Goal: Task Accomplishment & Management: Use online tool/utility

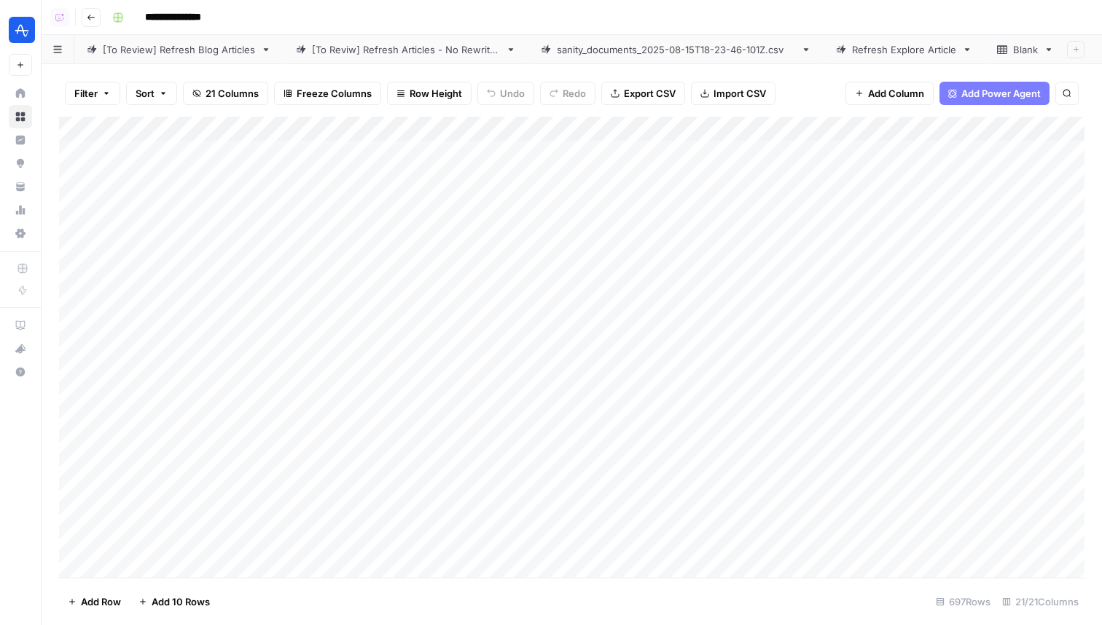
click at [365, 50] on div "[To Reviw] Refresh Articles - No Rewrites" at bounding box center [406, 49] width 188 height 15
click at [869, 43] on div "Refresh Explore Article" at bounding box center [886, 49] width 104 height 15
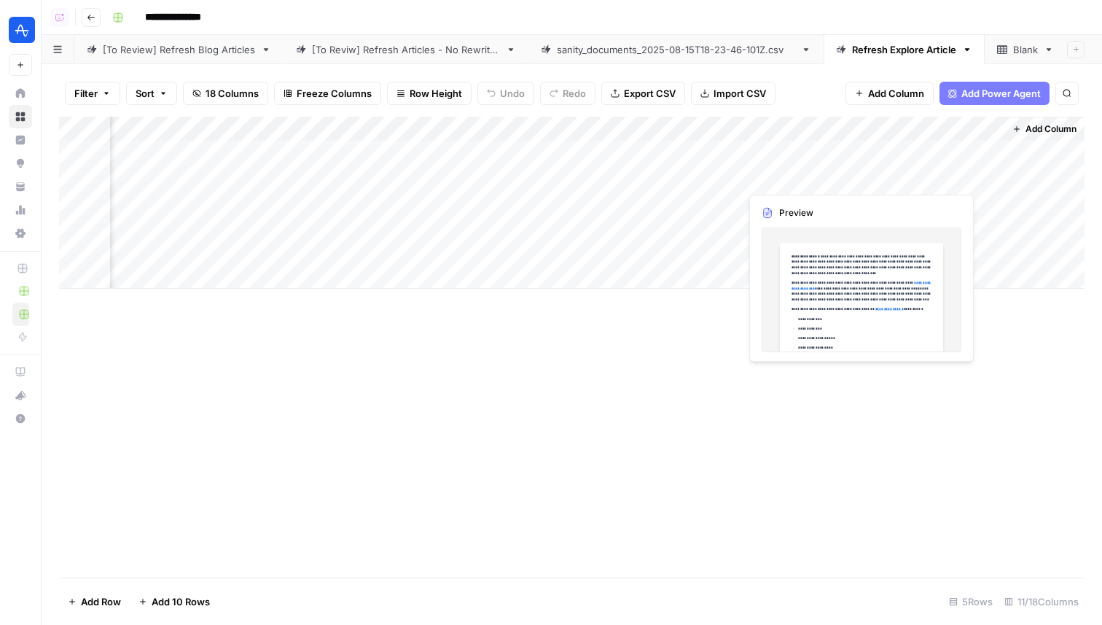
click at [797, 179] on div "Add Column" at bounding box center [572, 203] width 1026 height 172
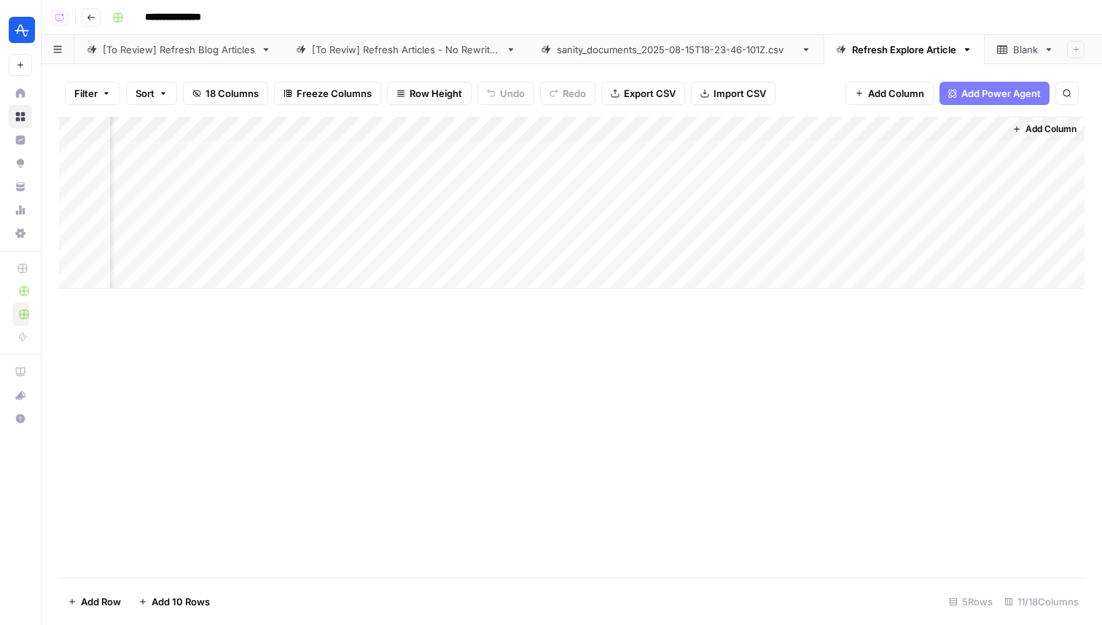
scroll to position [0, 537]
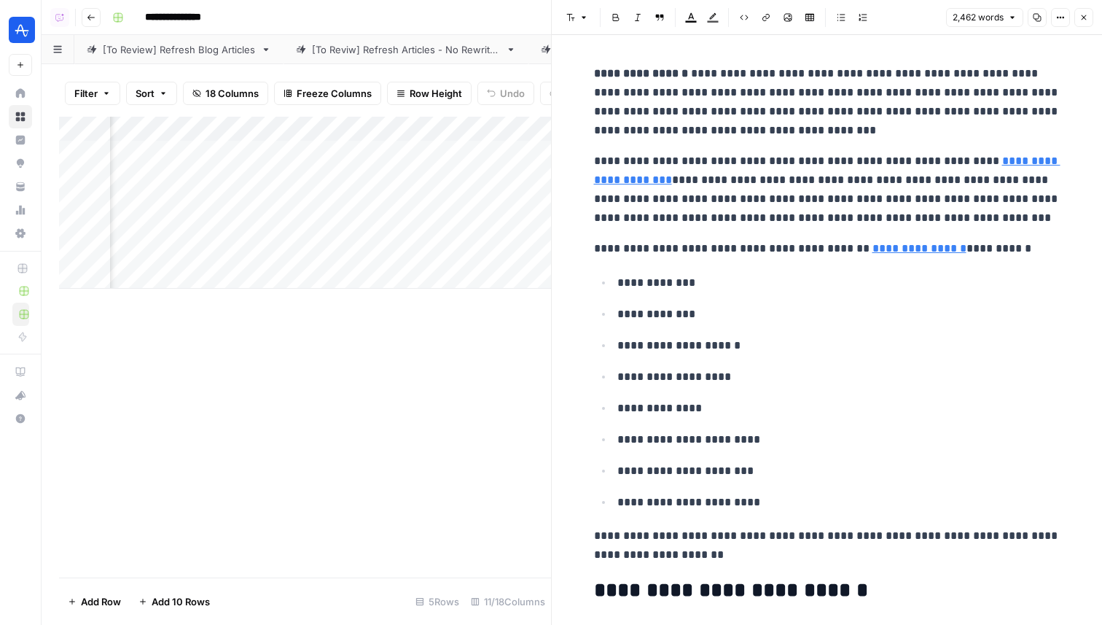
click at [1085, 20] on icon "button" at bounding box center [1083, 17] width 9 height 9
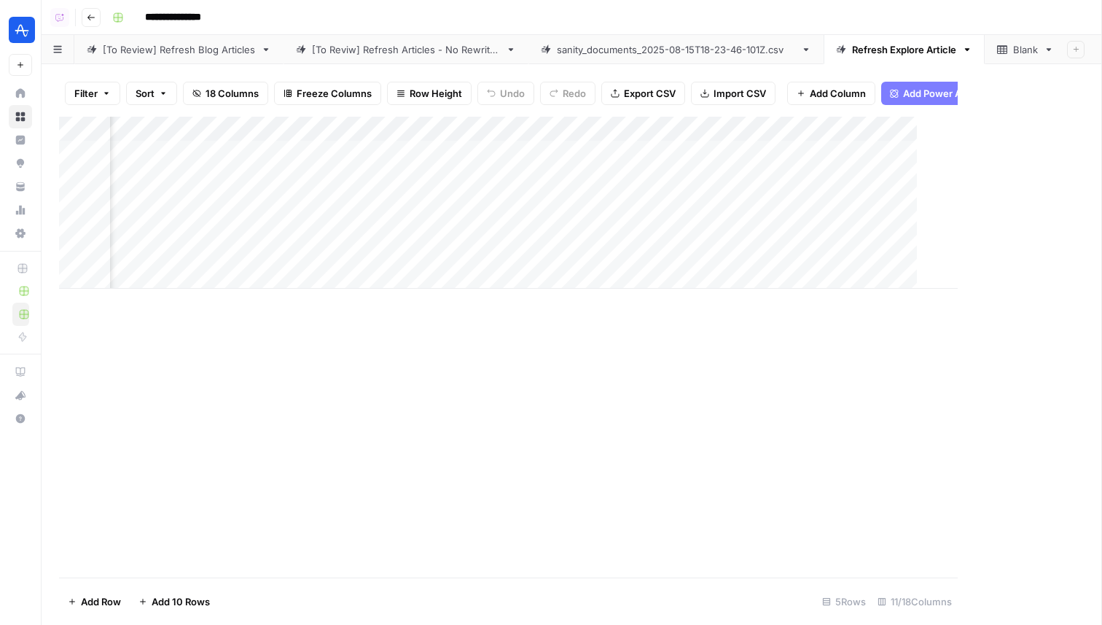
scroll to position [0, 533]
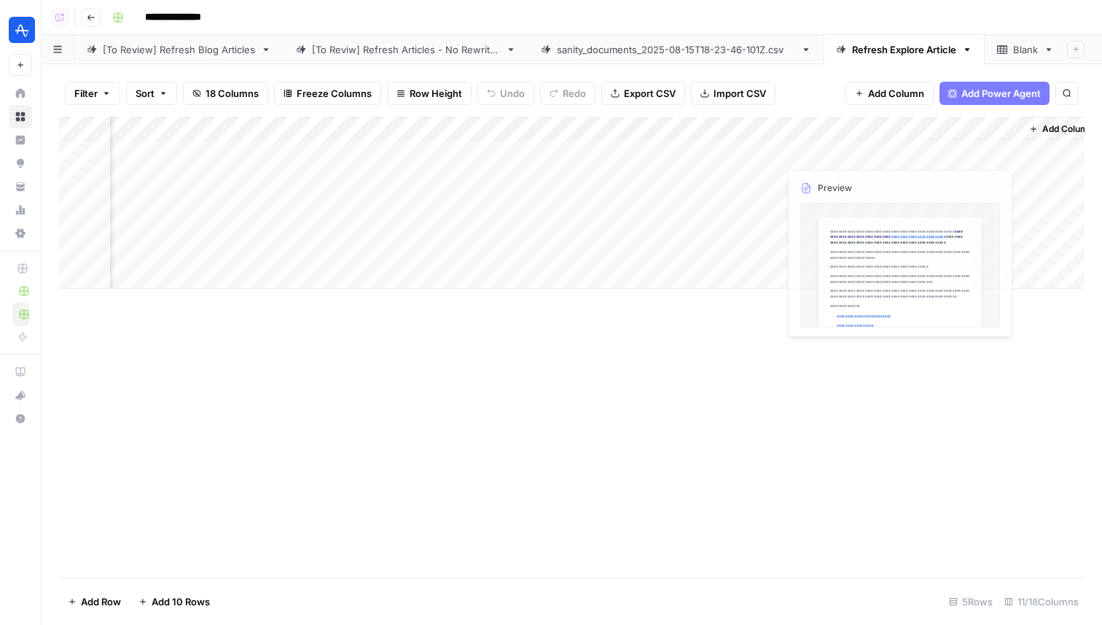
click at [935, 176] on div "Add Column" at bounding box center [572, 203] width 1026 height 172
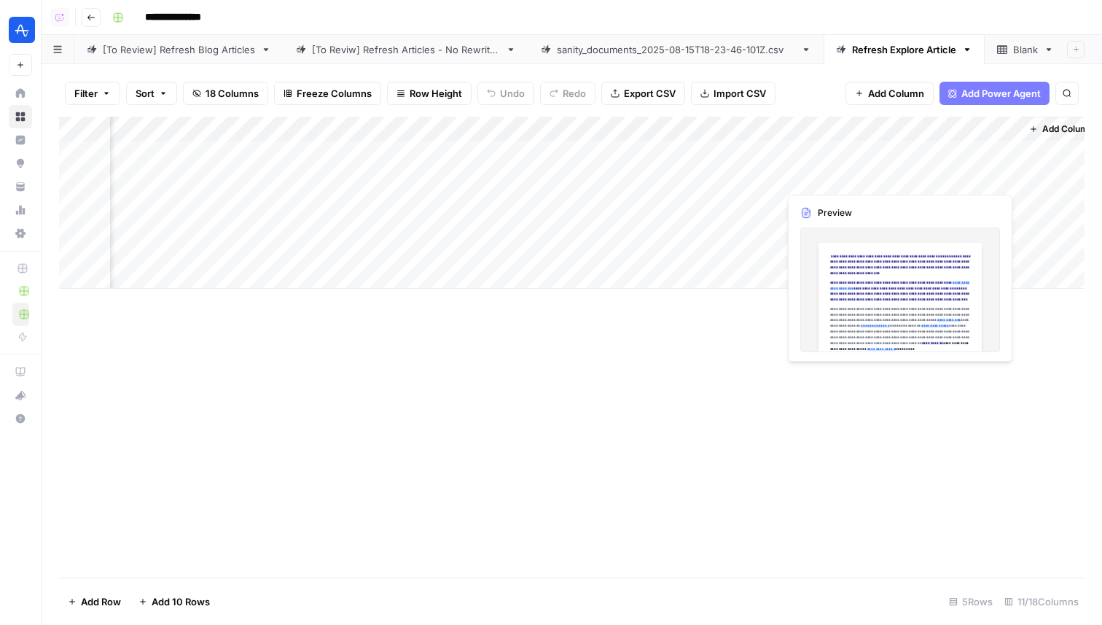
click at [935, 176] on div "Add Column" at bounding box center [572, 203] width 1026 height 172
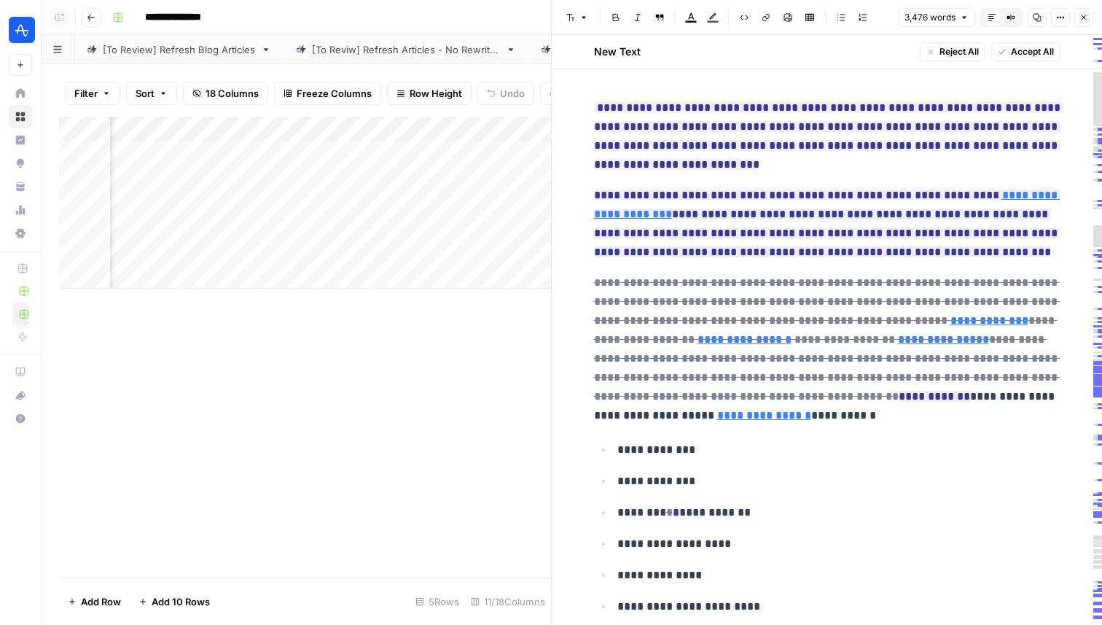
click at [1082, 27] on header "Font style Bold Italic Block quote Text color Highlight color Code block Link I…" at bounding box center [827, 17] width 550 height 35
click at [1083, 20] on icon "button" at bounding box center [1083, 17] width 9 height 9
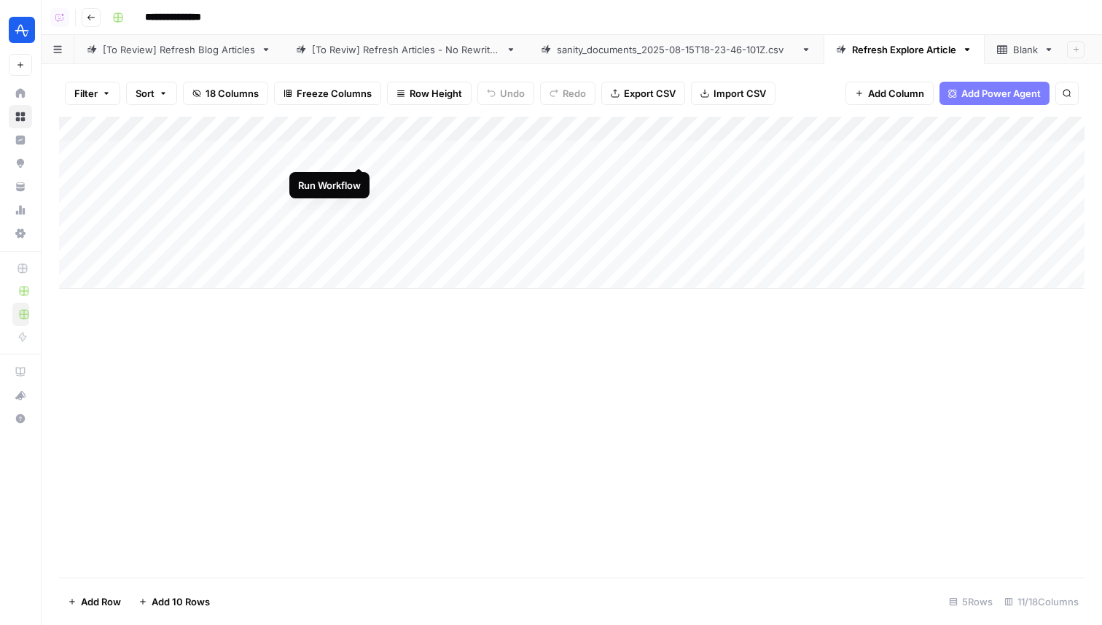
click at [357, 153] on div "Add Column" at bounding box center [572, 203] width 1026 height 172
click at [357, 175] on div "Add Column" at bounding box center [572, 203] width 1026 height 172
click at [358, 208] on div "Add Column" at bounding box center [572, 203] width 1026 height 172
click at [648, 129] on div "Add Column" at bounding box center [572, 203] width 1026 height 172
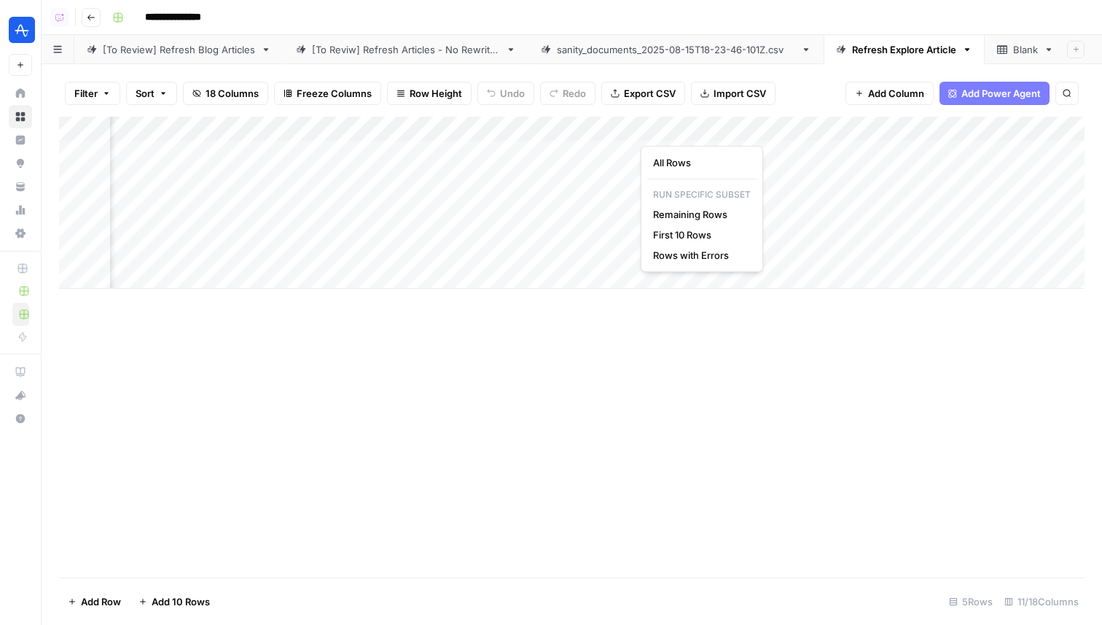
click at [838, 71] on div "Filter Sort 18 Columns Freeze Columns Row Height Undo Redo Export CSV Import CS…" at bounding box center [572, 93] width 1026 height 47
click at [642, 152] on div "Add Column" at bounding box center [572, 203] width 1026 height 172
click at [647, 167] on div "Add Column" at bounding box center [572, 203] width 1026 height 172
click at [646, 177] on div "Add Column" at bounding box center [572, 203] width 1026 height 172
click at [647, 204] on div "Add Column" at bounding box center [572, 203] width 1026 height 172
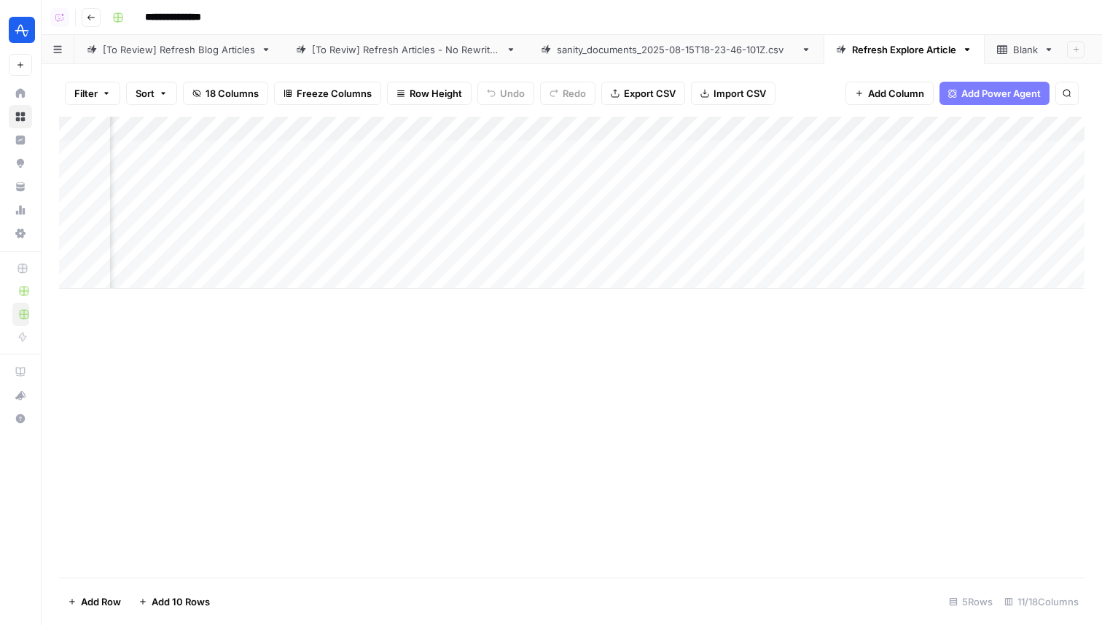
scroll to position [0, 321]
click at [653, 147] on div "Add Column" at bounding box center [572, 203] width 1026 height 172
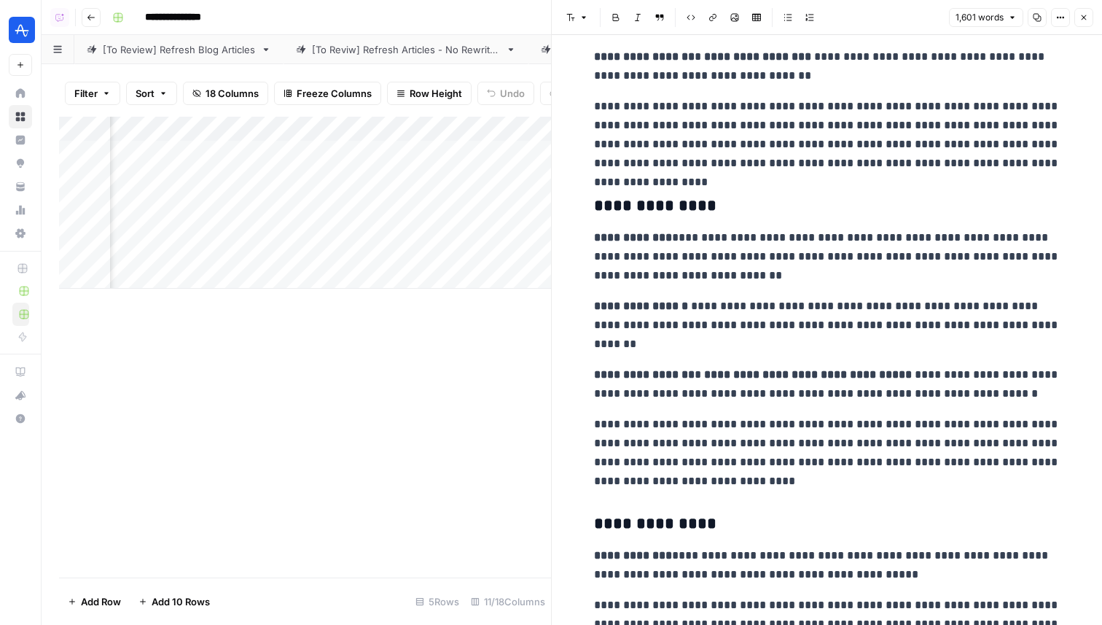
scroll to position [5150, 0]
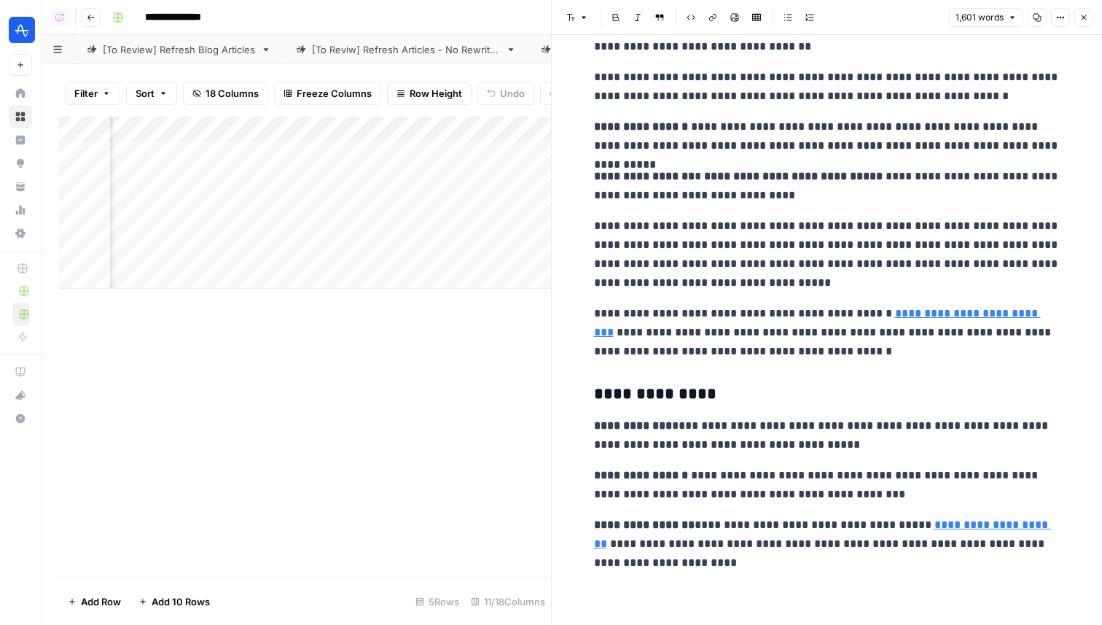
click at [1085, 21] on icon "button" at bounding box center [1083, 17] width 9 height 9
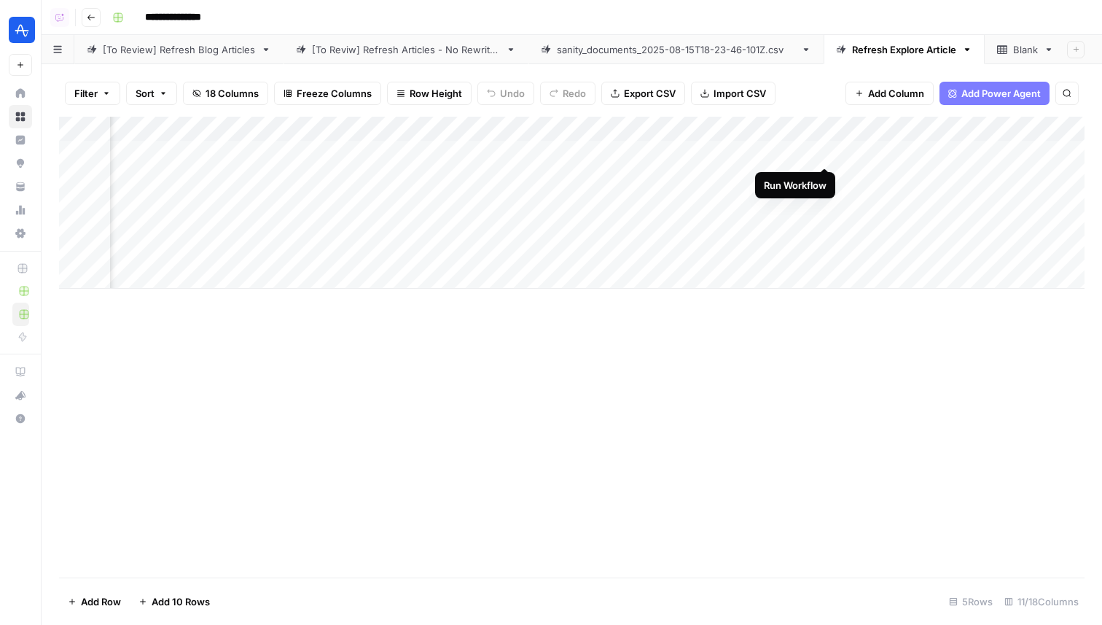
click at [822, 152] on div "Add Column" at bounding box center [572, 203] width 1026 height 172
click at [822, 176] on div "Add Column" at bounding box center [572, 203] width 1026 height 172
click at [826, 201] on div "Add Column" at bounding box center [572, 203] width 1026 height 172
click at [681, 149] on div "Add Column" at bounding box center [572, 203] width 1026 height 172
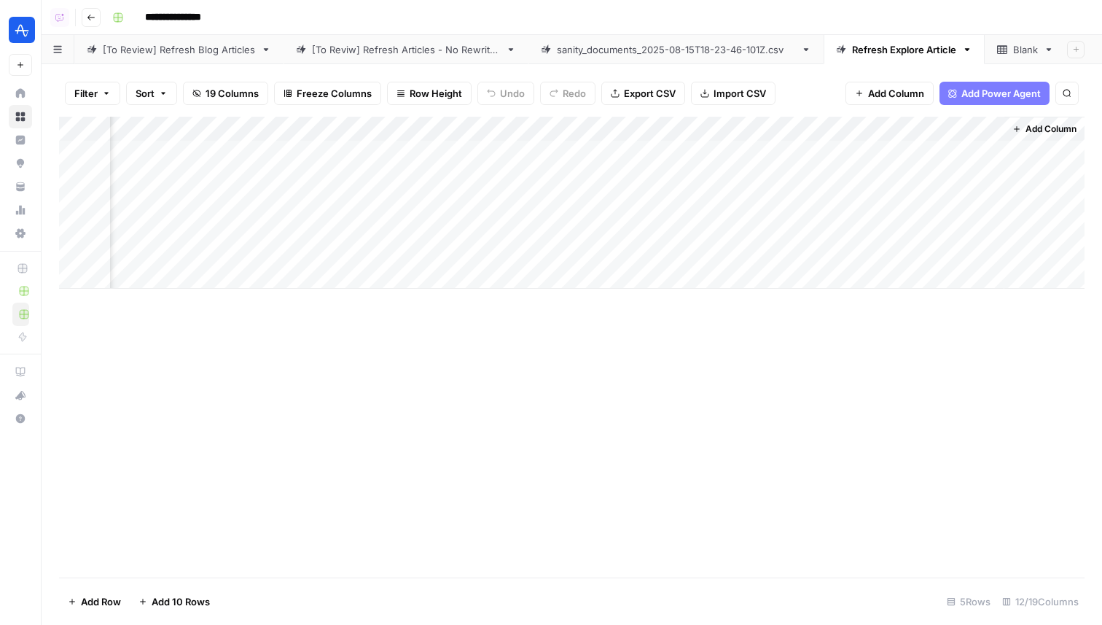
click at [681, 149] on div "Add Column" at bounding box center [572, 203] width 1026 height 172
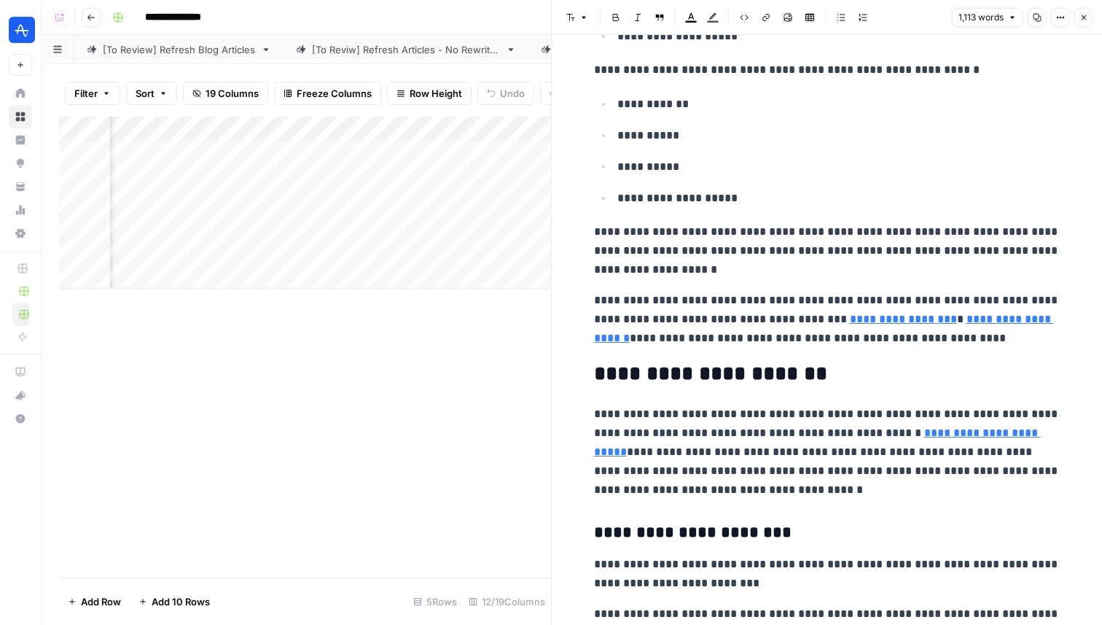
scroll to position [1603, 0]
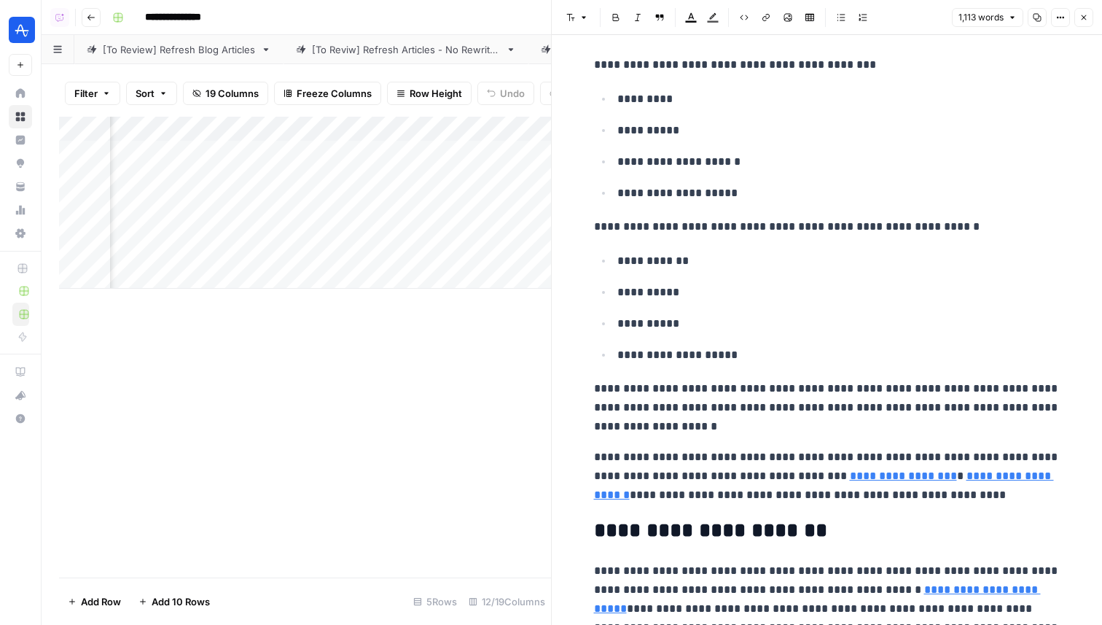
click at [1079, 12] on button "Close" at bounding box center [1083, 17] width 19 height 19
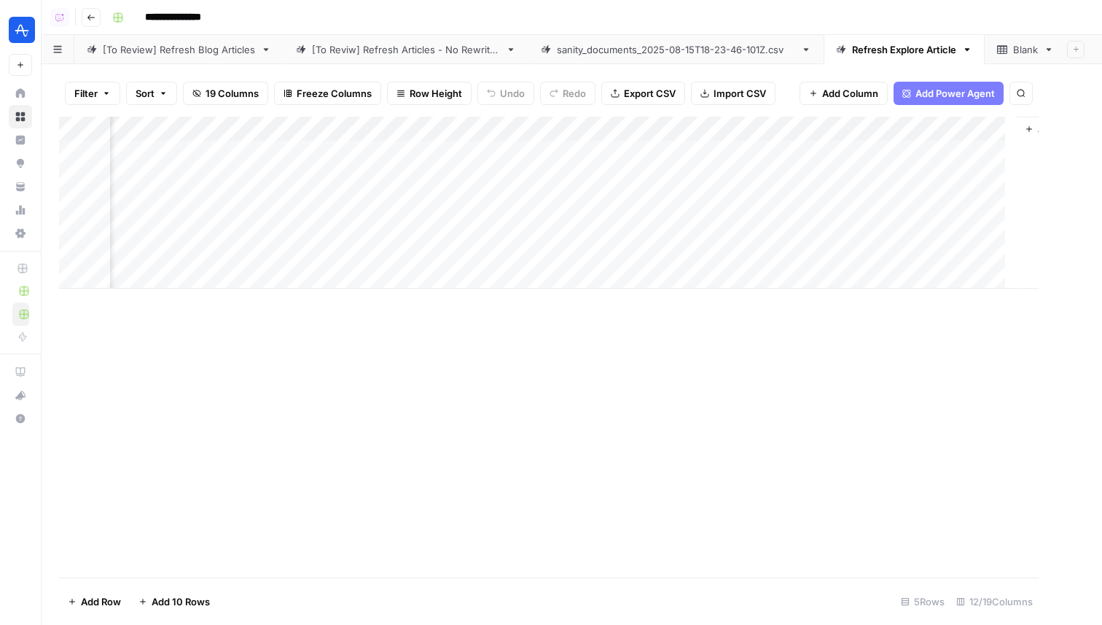
scroll to position [0, 664]
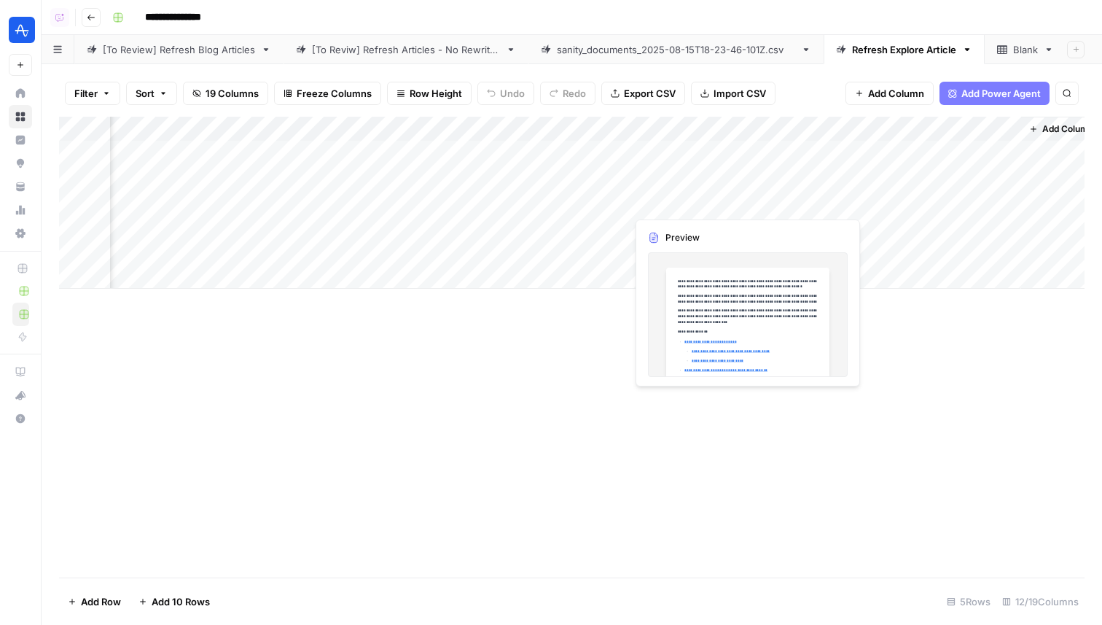
click at [698, 201] on div "Add Column" at bounding box center [572, 203] width 1026 height 172
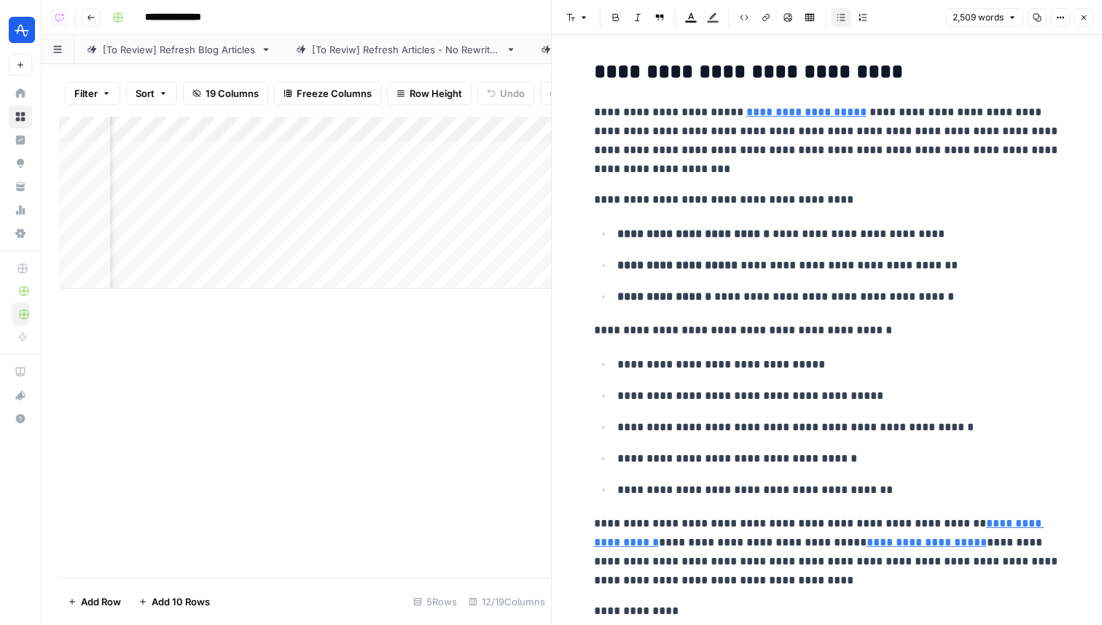
scroll to position [0, 977]
click at [363, 200] on div "Add Column" at bounding box center [305, 203] width 492 height 172
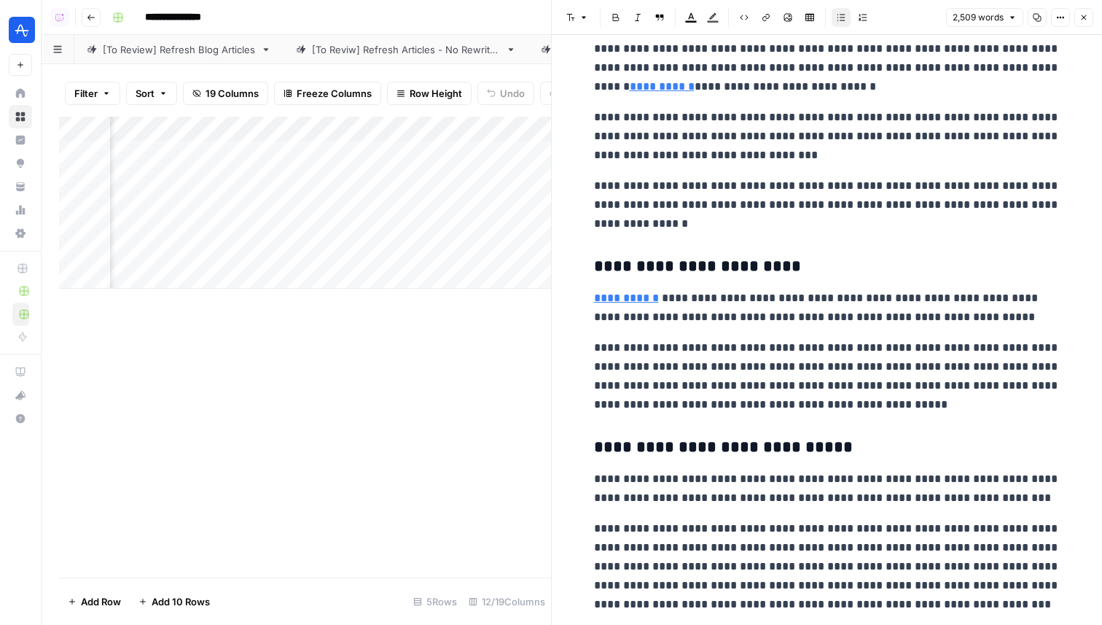
scroll to position [4376, 0]
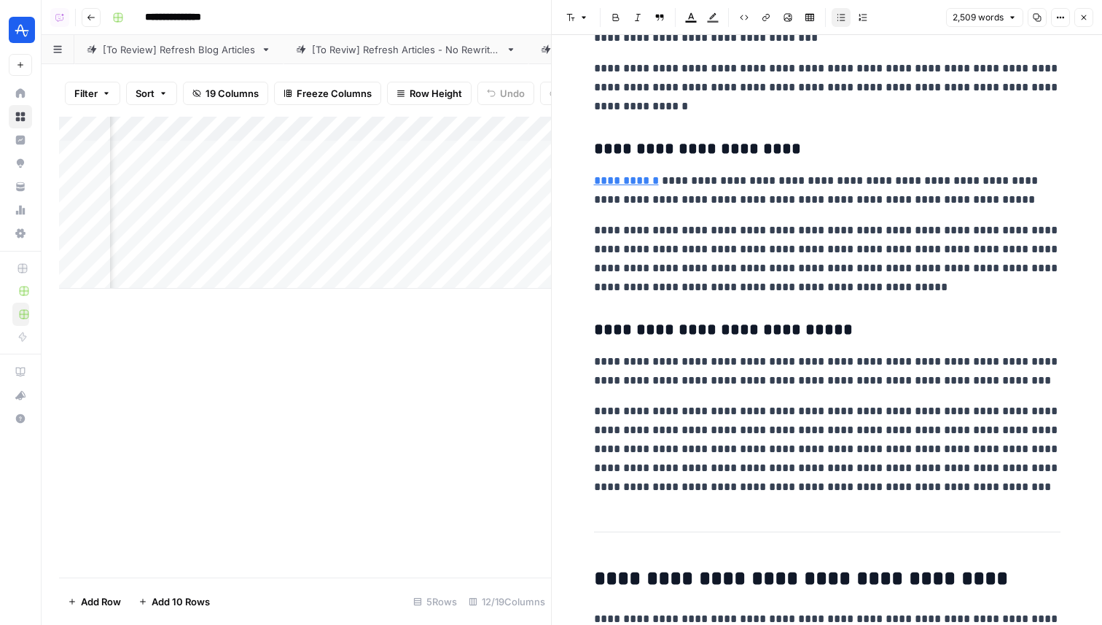
click at [149, 177] on div "Add Column" at bounding box center [305, 203] width 492 height 172
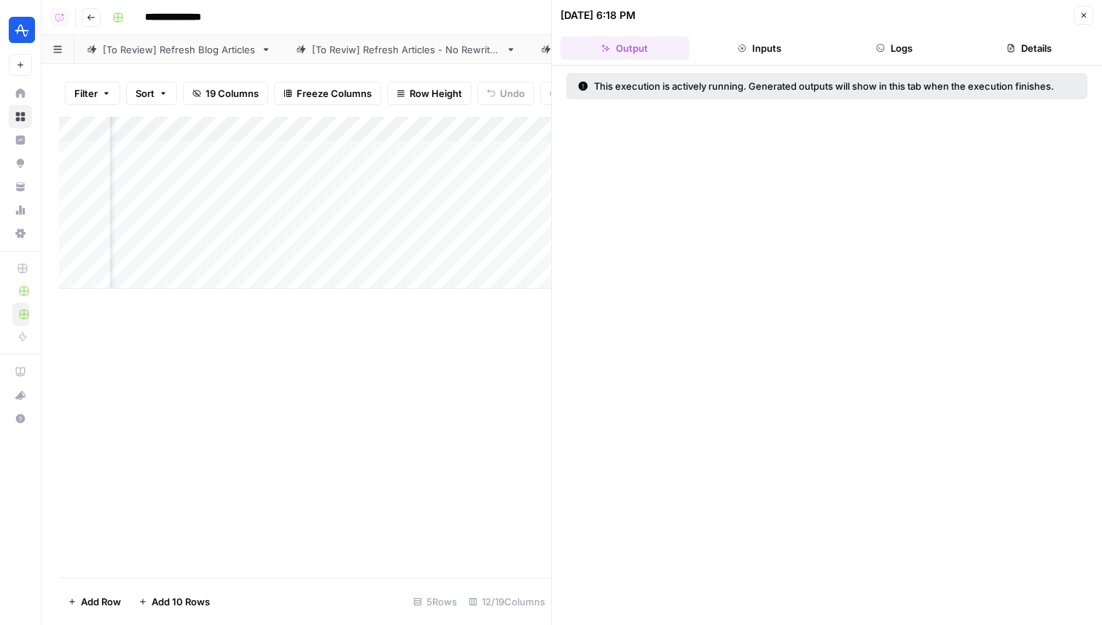
click at [1026, 43] on button "Details" at bounding box center [1028, 47] width 129 height 23
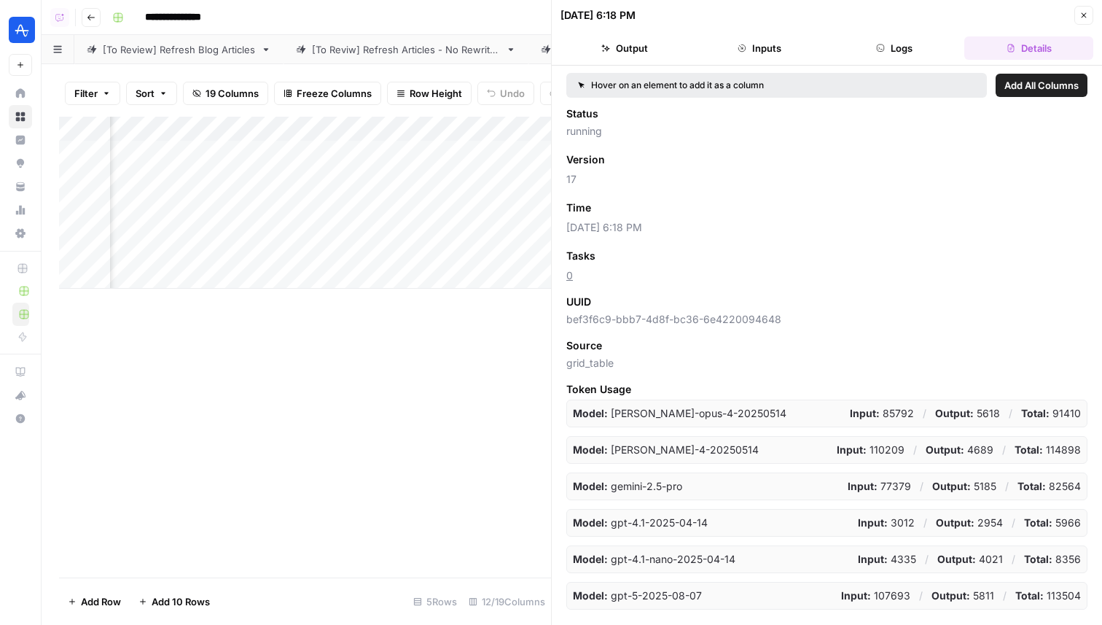
click at [926, 38] on button "Logs" at bounding box center [894, 47] width 129 height 23
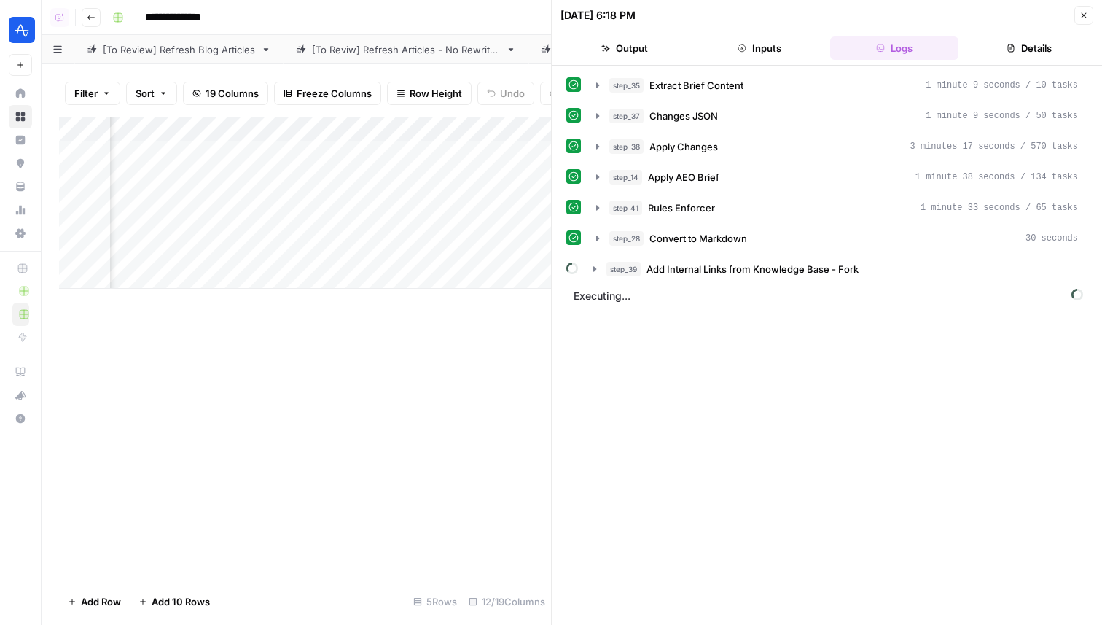
click at [1084, 20] on button "Close" at bounding box center [1083, 15] width 19 height 19
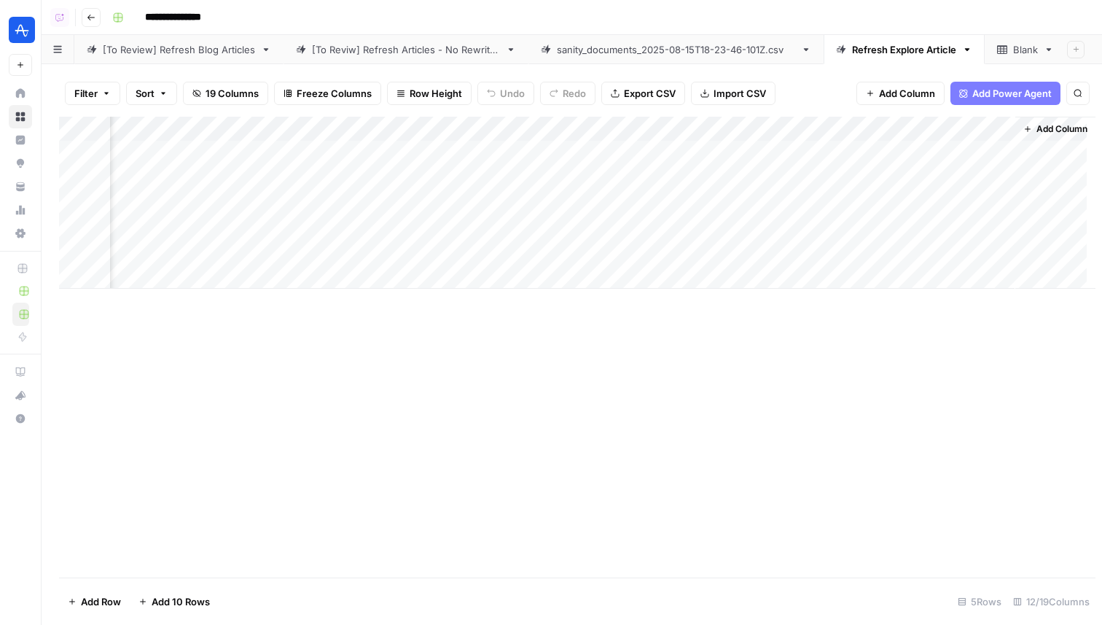
scroll to position [0, 664]
click at [675, 174] on div "Add Column" at bounding box center [572, 203] width 1026 height 172
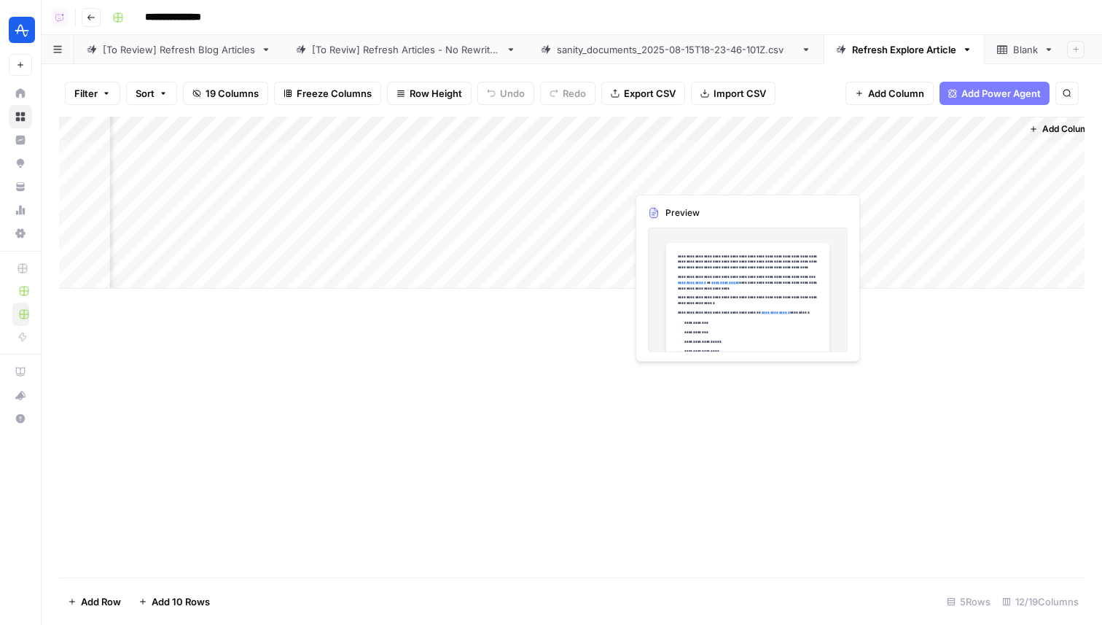
click at [675, 174] on div "Add Column" at bounding box center [572, 203] width 1026 height 172
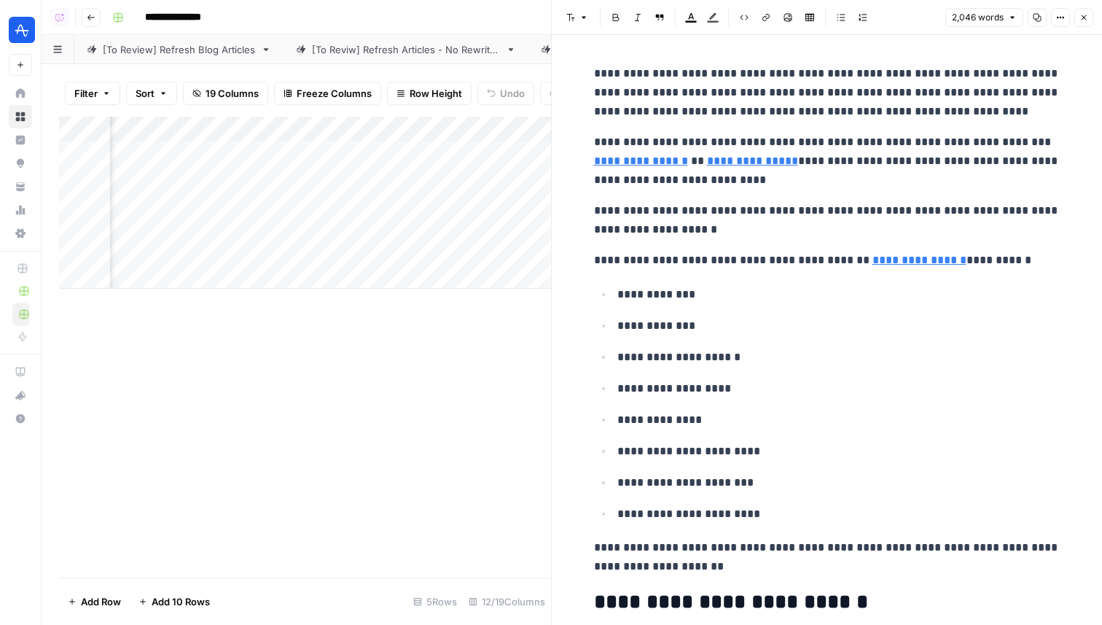
click at [1082, 17] on icon "button" at bounding box center [1083, 17] width 9 height 9
